Goal: Find specific page/section: Find specific page/section

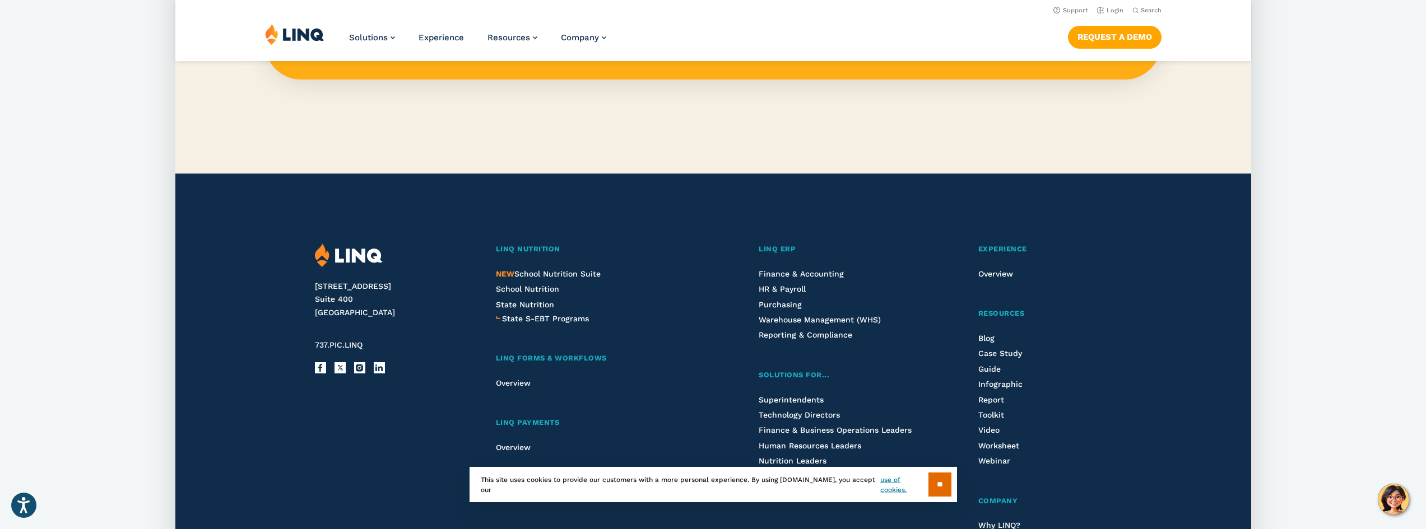
scroll to position [2585, 0]
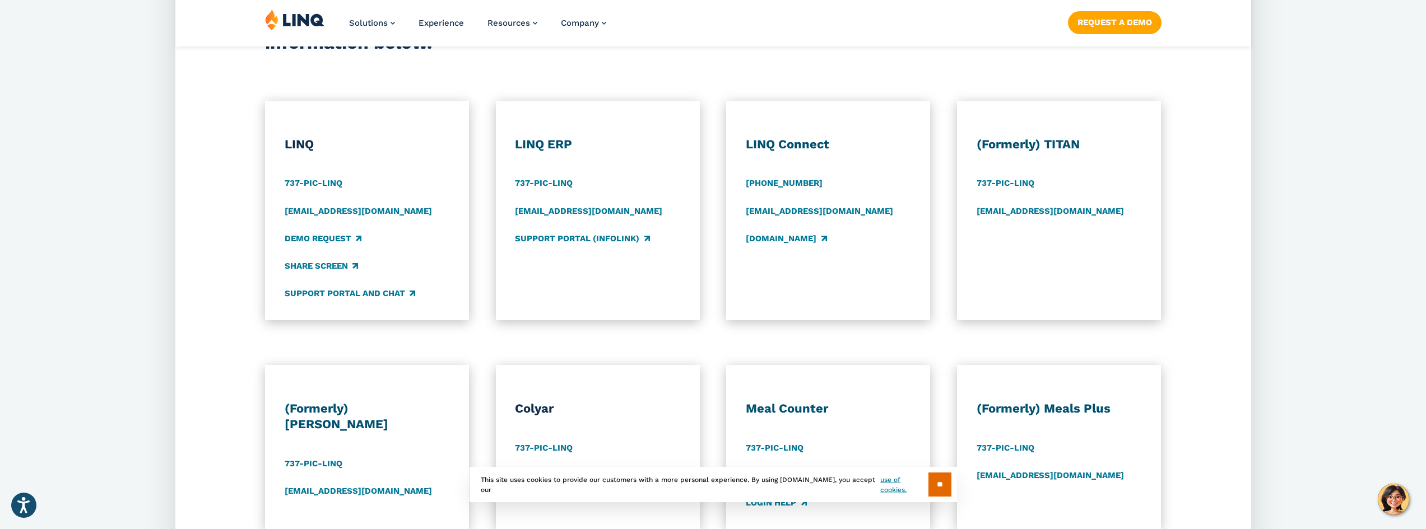
scroll to position [560, 0]
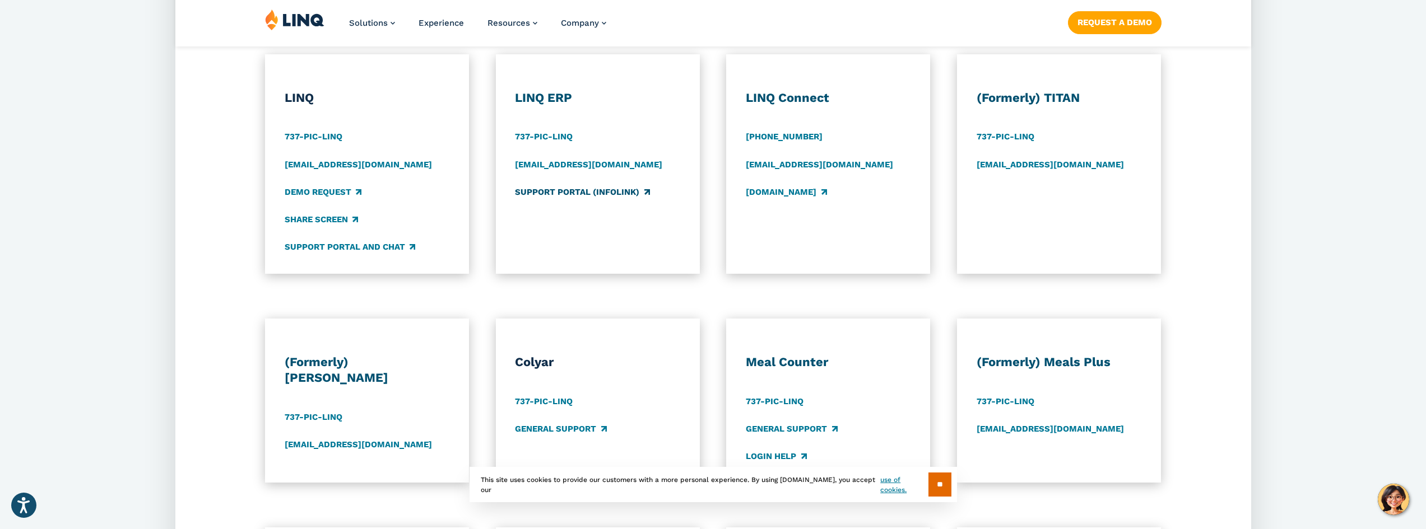
click at [583, 193] on link "Support Portal (Infolink)" at bounding box center [582, 192] width 134 height 12
click at [540, 134] on link "737-PIC-LINQ" at bounding box center [544, 137] width 58 height 12
click at [637, 140] on div "737-PIC-LINQ" at bounding box center [597, 137] width 165 height 12
